Goal: Check status: Check status

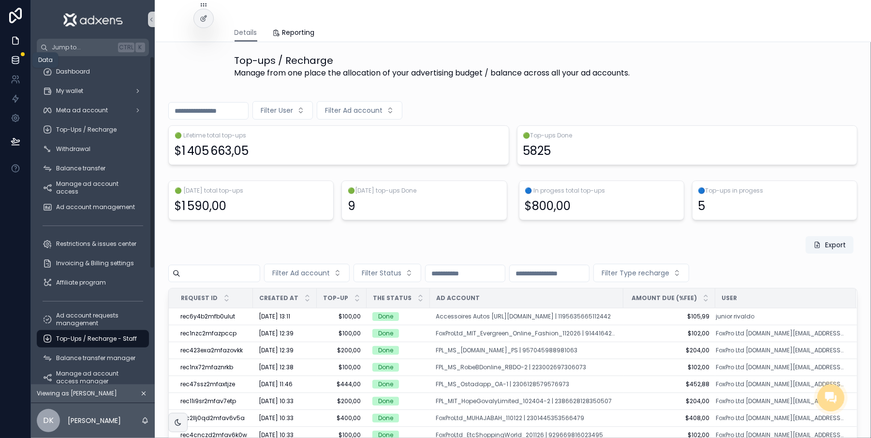
scroll to position [0, 10]
click at [12, 58] on icon at bounding box center [15, 60] width 6 height 4
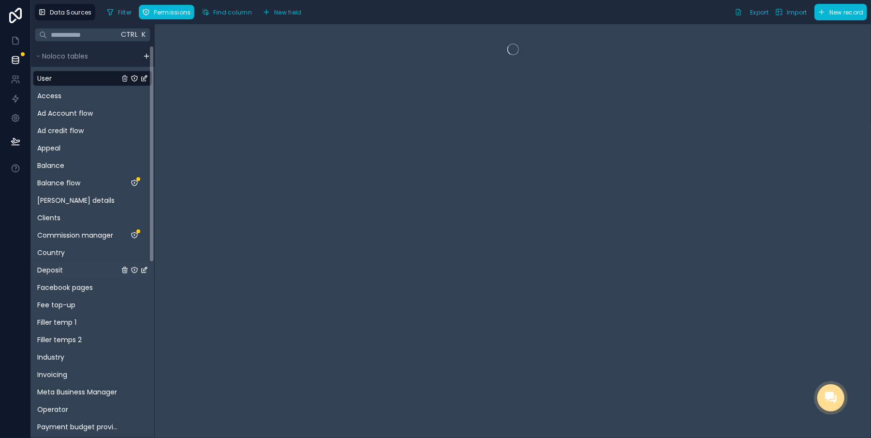
click at [37, 271] on span "Deposit" at bounding box center [50, 270] width 26 height 10
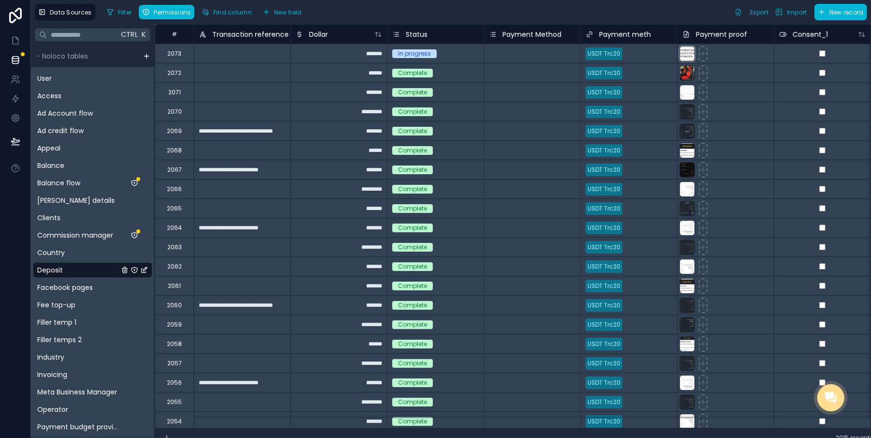
click at [679, 54] on div at bounding box center [686, 53] width 15 height 15
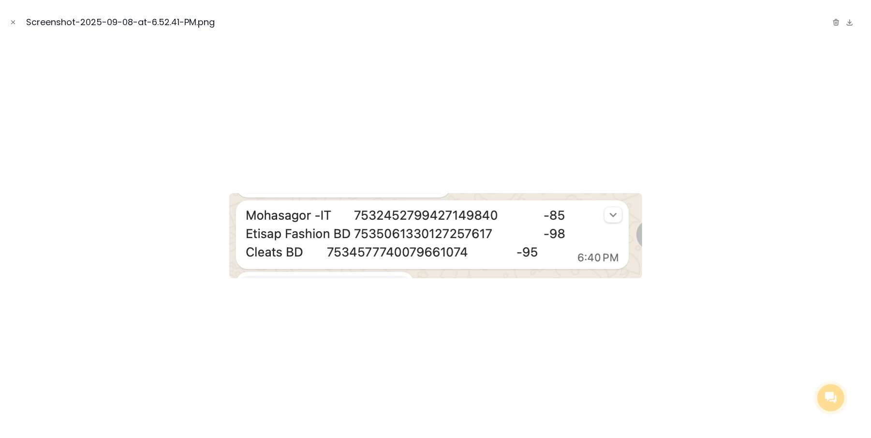
click at [12, 23] on icon "Close modal" at bounding box center [13, 22] width 3 height 3
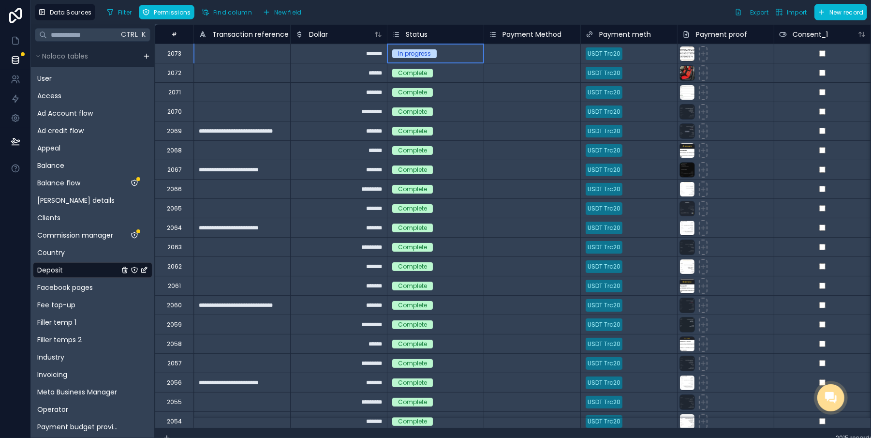
click at [416, 47] on div "In progress" at bounding box center [435, 53] width 96 height 19
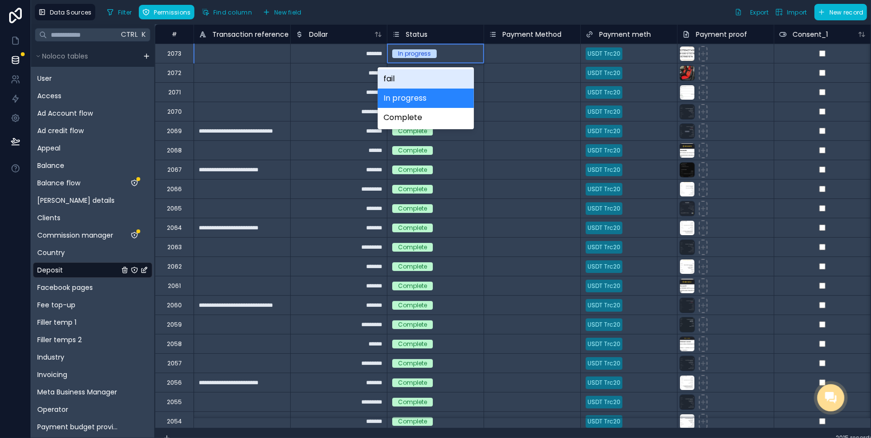
click at [416, 47] on div "In progress" at bounding box center [435, 53] width 96 height 19
click at [425, 118] on div "Complete" at bounding box center [426, 117] width 96 height 19
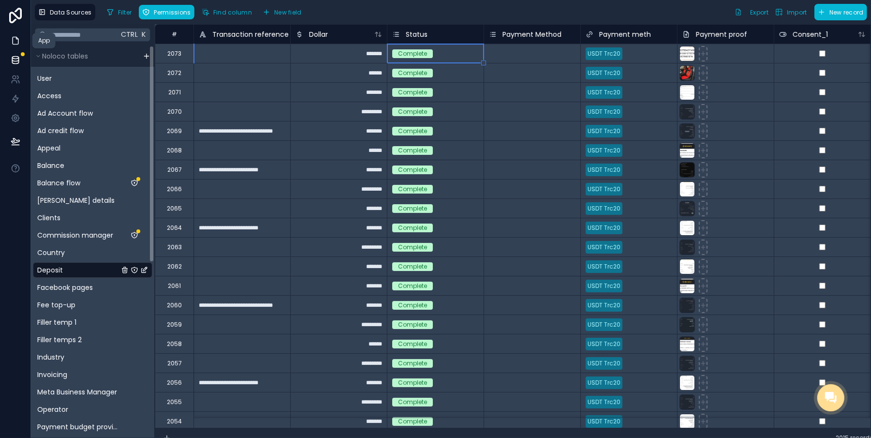
click at [11, 38] on icon at bounding box center [16, 41] width 10 height 10
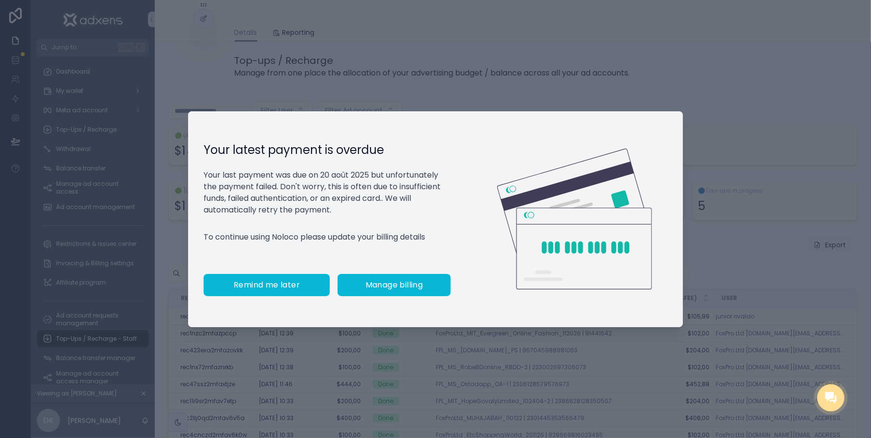
click at [277, 279] on button "Remind me later" at bounding box center [267, 285] width 126 height 22
